Goal: Information Seeking & Learning: Learn about a topic

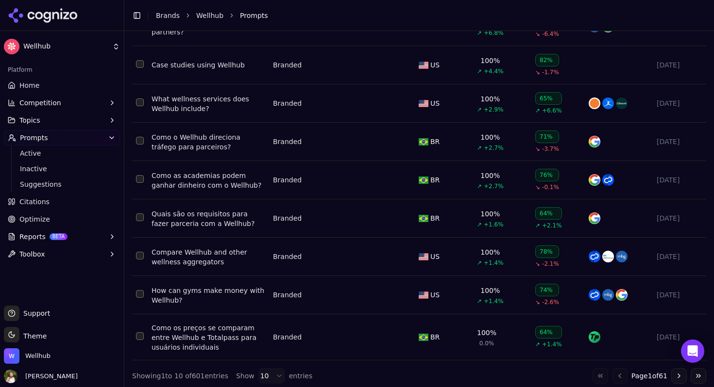
scroll to position [200, 0]
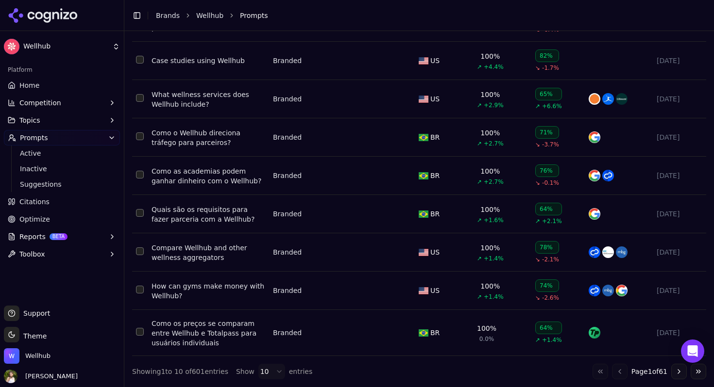
click at [680, 374] on button "Go to next page" at bounding box center [679, 372] width 16 height 16
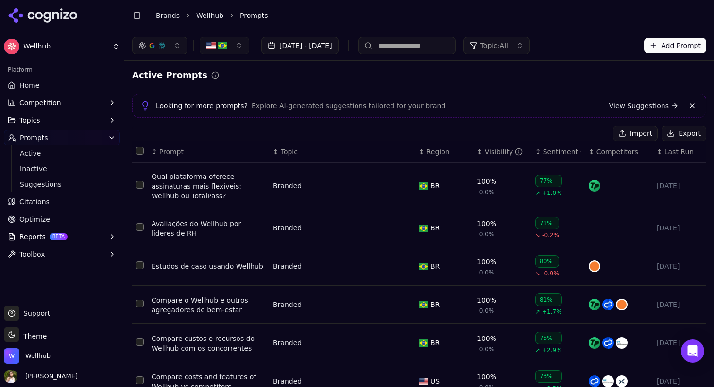
scroll to position [216, 0]
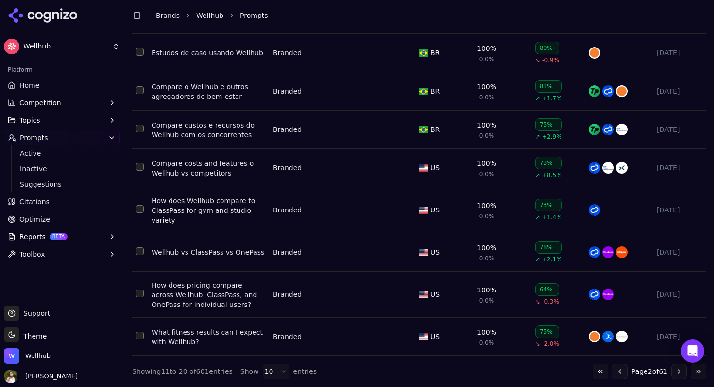
click at [681, 371] on button "Go to next page" at bounding box center [679, 372] width 16 height 16
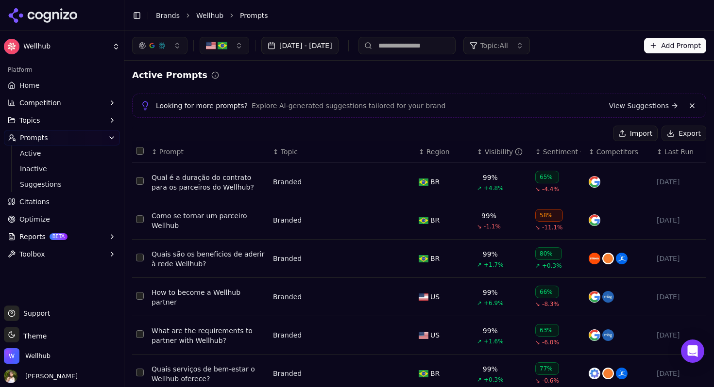
scroll to position [209, 0]
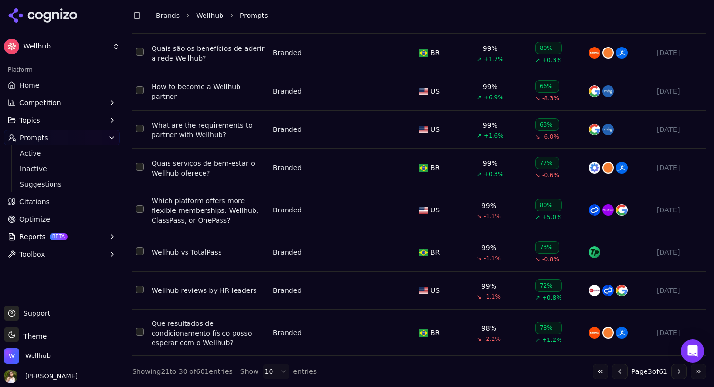
click at [678, 370] on button "Go to next page" at bounding box center [679, 372] width 16 height 16
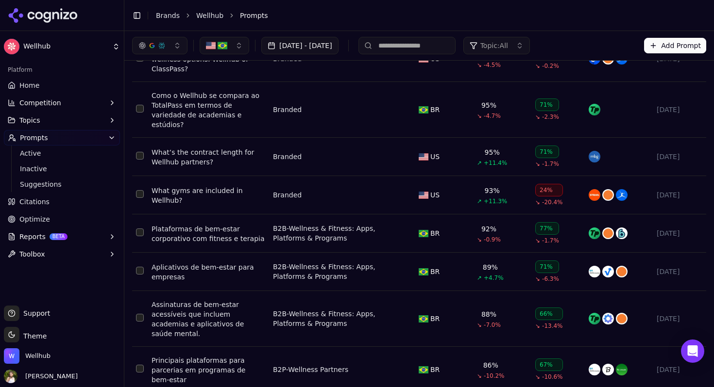
scroll to position [225, 0]
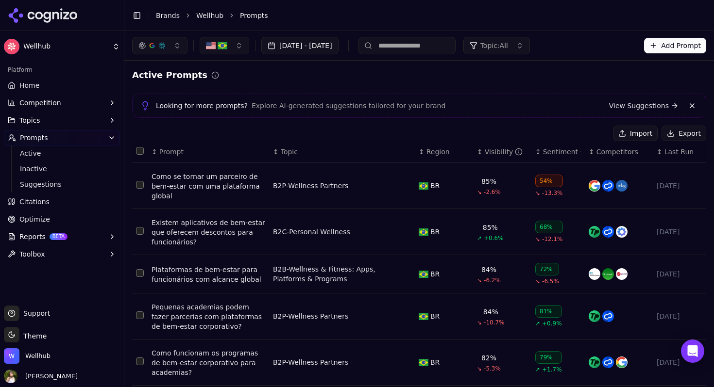
scroll to position [258, 0]
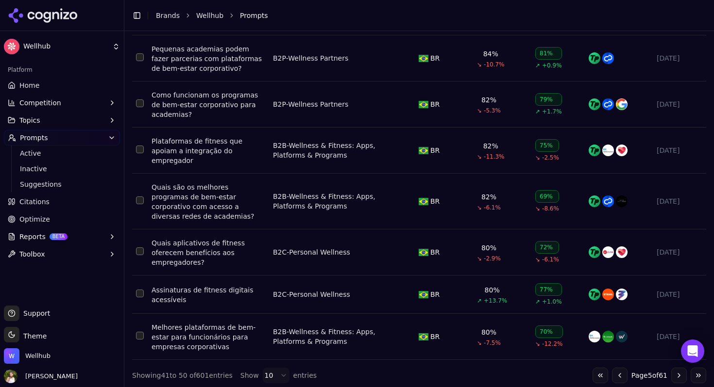
click at [678, 370] on button "Go to next page" at bounding box center [679, 376] width 16 height 16
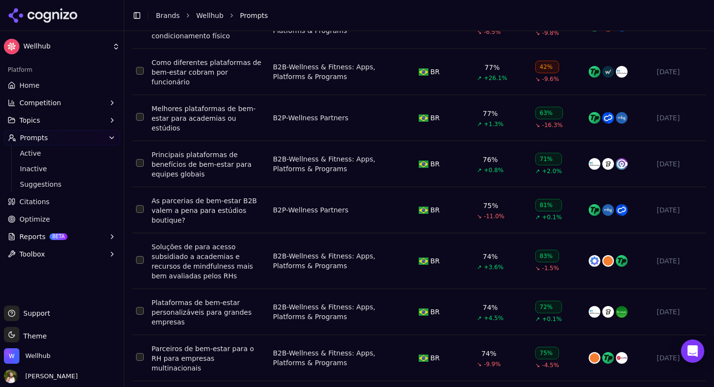
scroll to position [250, 0]
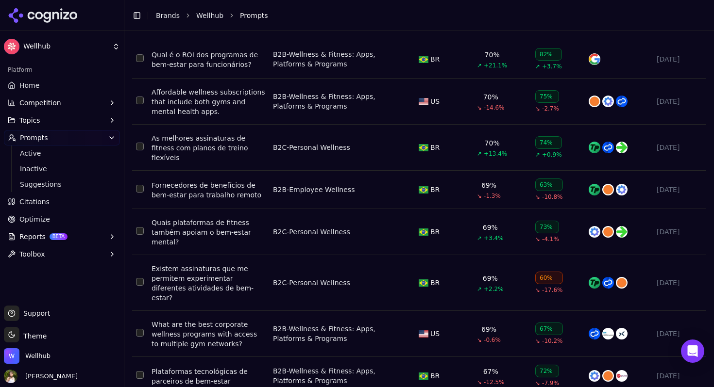
scroll to position [225, 0]
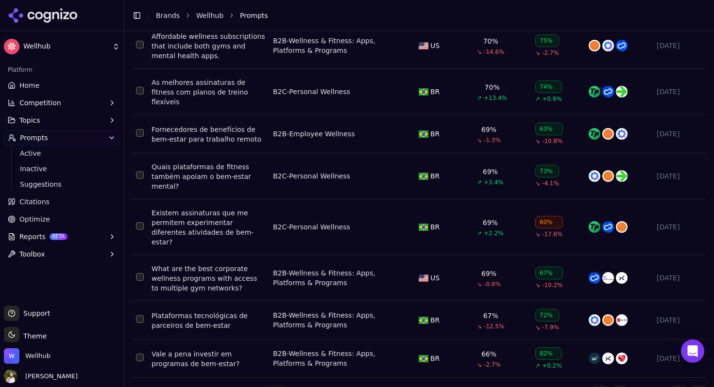
click at [674, 386] on button "Go to next page" at bounding box center [679, 394] width 16 height 16
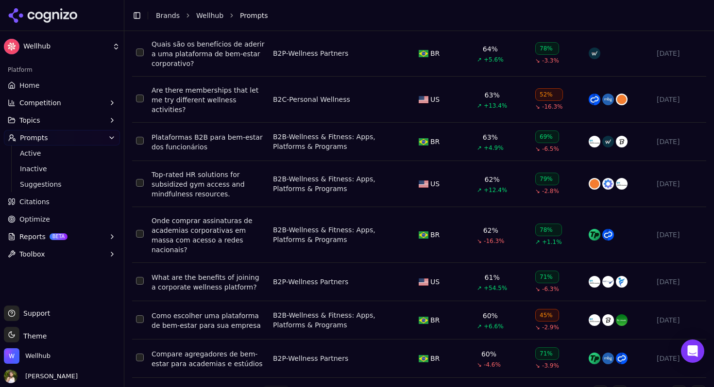
click at [697, 386] on button "Go to last page" at bounding box center [698, 394] width 16 height 16
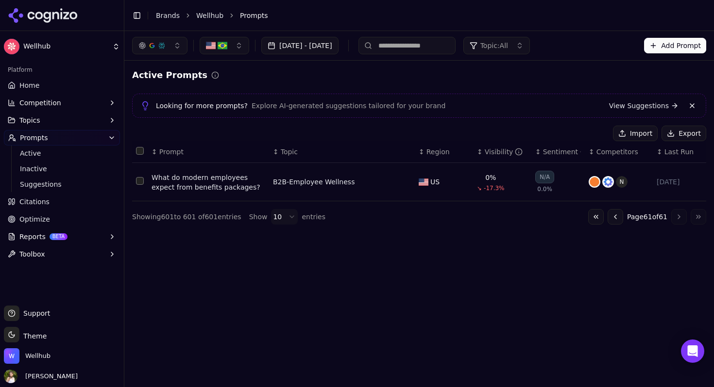
scroll to position [0, 0]
click at [614, 215] on button "Go to previous page" at bounding box center [615, 217] width 16 height 16
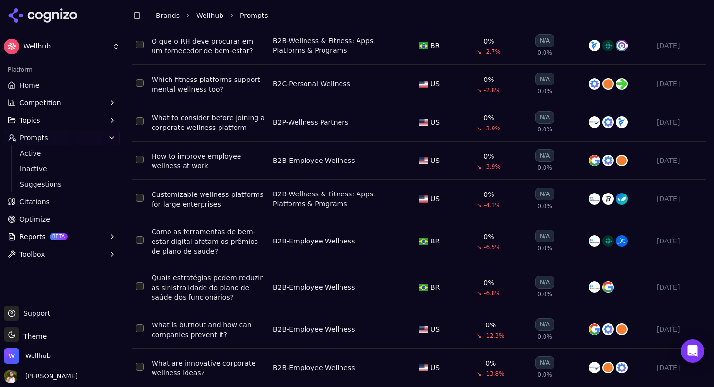
scroll to position [209, 0]
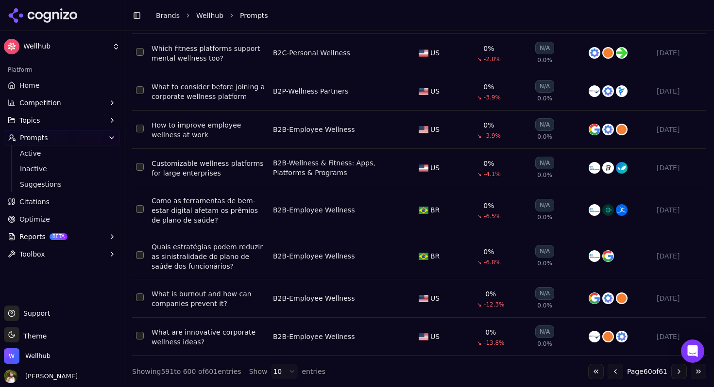
click at [615, 372] on button "Go to previous page" at bounding box center [615, 372] width 16 height 16
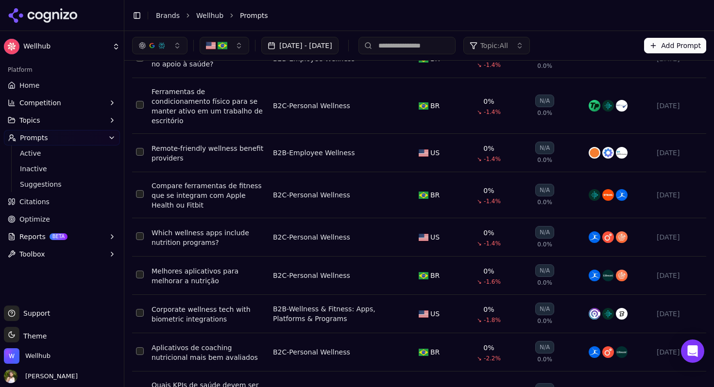
scroll to position [104, 0]
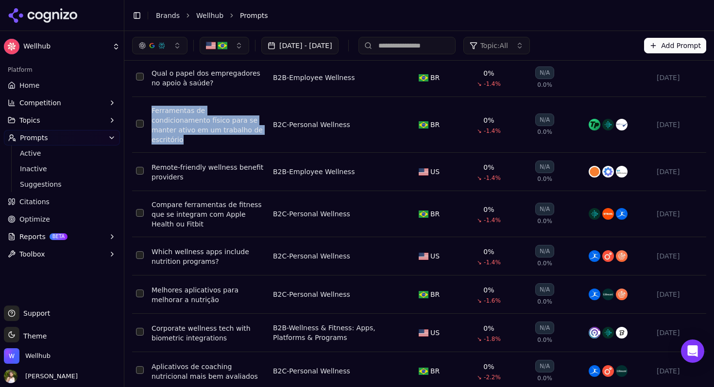
drag, startPoint x: 240, startPoint y: 136, endPoint x: 152, endPoint y: 110, distance: 92.0
click at [152, 110] on td "Ferramentas de condicionamento físico para se manter ativo em um trabalho de es…" at bounding box center [208, 125] width 121 height 56
copy div "Ferramentas de condicionamento físico para se manter ativo em um trabalho de es…"
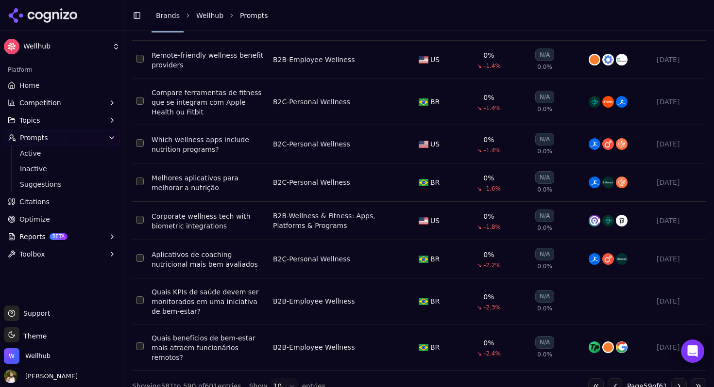
click at [616, 379] on button "Go to previous page" at bounding box center [615, 387] width 16 height 16
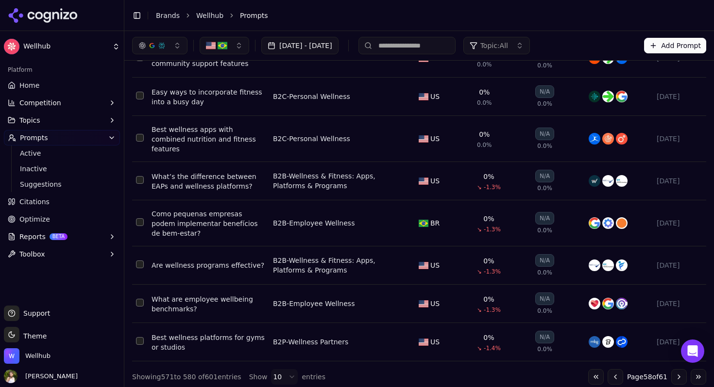
scroll to position [0, 0]
